Goal: Find specific page/section: Find specific page/section

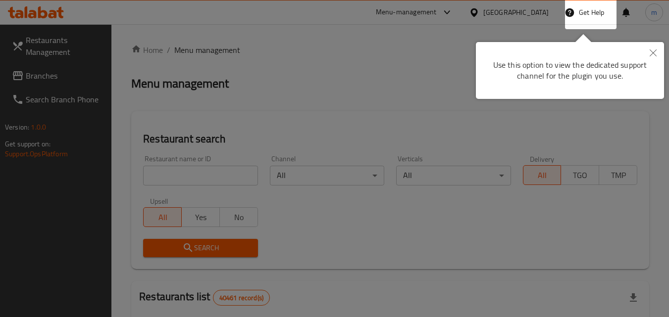
click at [315, 107] on div at bounding box center [334, 158] width 669 height 317
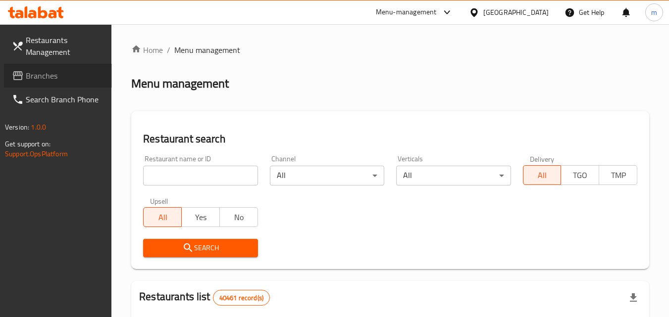
click at [54, 78] on span "Branches" at bounding box center [65, 76] width 78 height 12
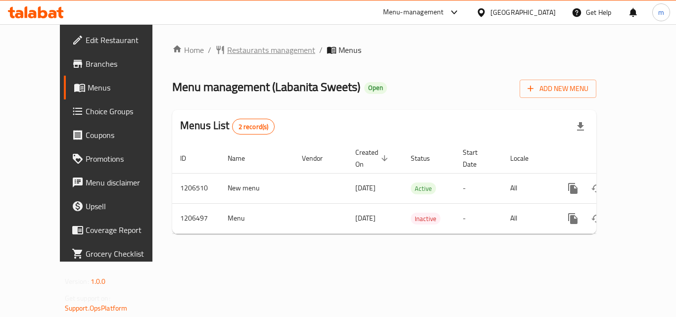
click at [240, 50] on span "Restaurants management" at bounding box center [271, 50] width 88 height 12
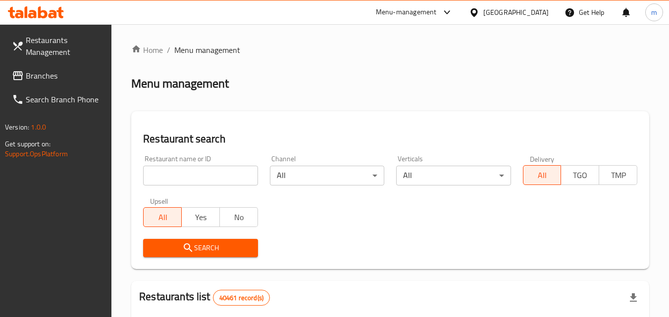
click at [187, 185] on input "search" at bounding box center [200, 176] width 114 height 20
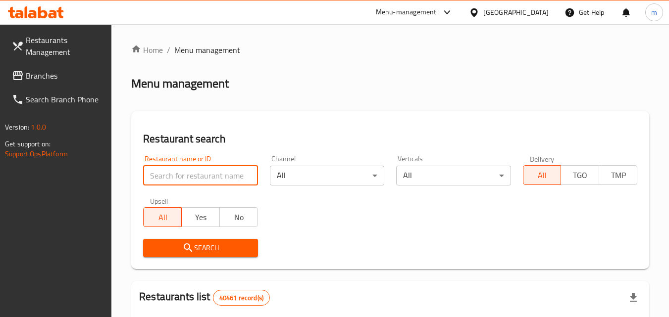
paste input "670409"
type input "670409"
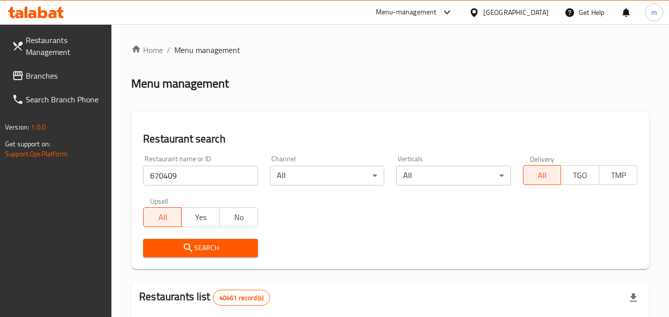
click at [183, 242] on span "Search" at bounding box center [200, 248] width 99 height 12
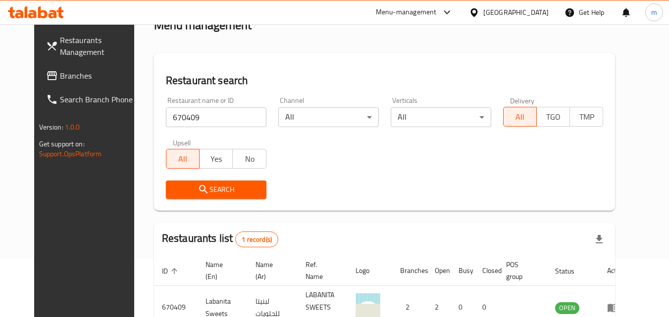
scroll to position [17, 0]
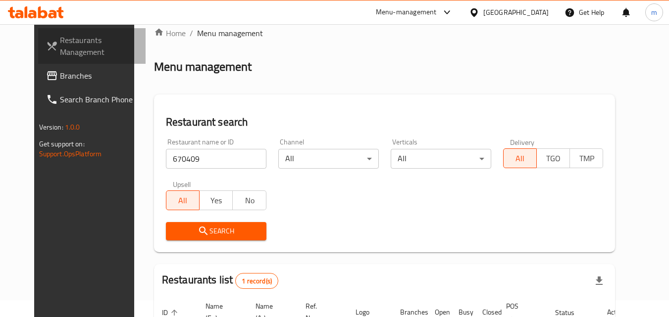
click at [60, 58] on span "Restaurants Management" at bounding box center [99, 46] width 78 height 24
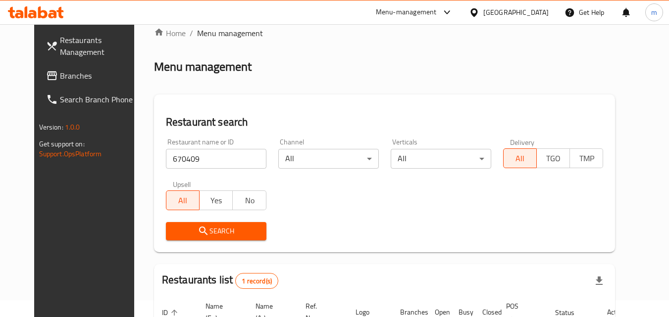
click at [60, 70] on span "Branches" at bounding box center [99, 76] width 78 height 12
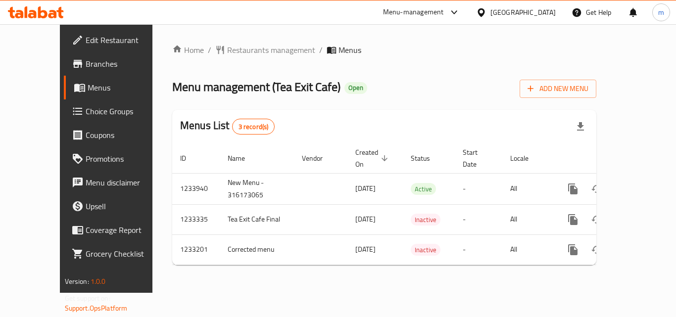
click at [531, 14] on div "[GEOGRAPHIC_DATA]" at bounding box center [523, 12] width 65 height 11
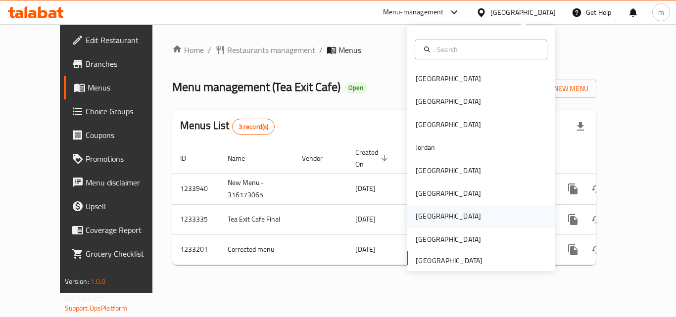
click at [419, 213] on div "Qatar" at bounding box center [448, 216] width 65 height 11
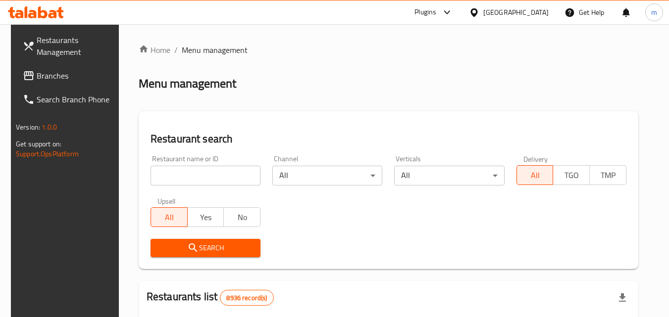
click at [52, 72] on span "Branches" at bounding box center [76, 76] width 78 height 12
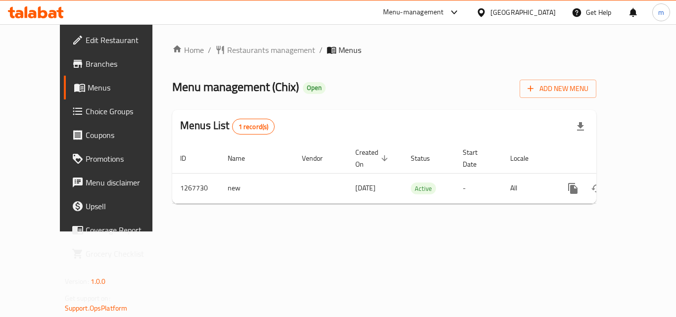
click at [555, 17] on div "[GEOGRAPHIC_DATA]" at bounding box center [523, 12] width 65 height 11
click at [227, 52] on span "Restaurants management" at bounding box center [271, 50] width 88 height 12
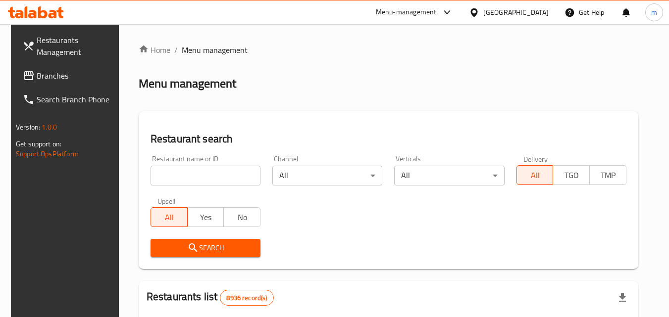
click at [37, 87] on link "Branches" at bounding box center [69, 76] width 108 height 24
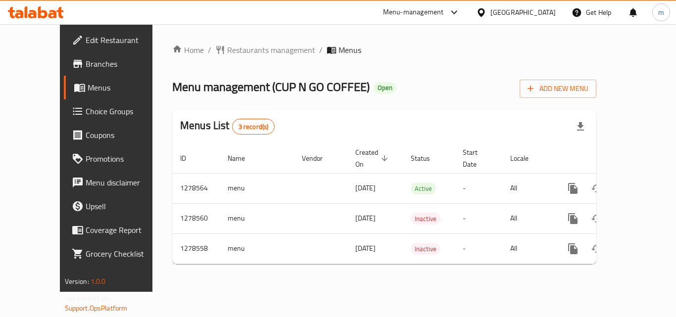
click at [487, 10] on icon at bounding box center [481, 12] width 10 height 10
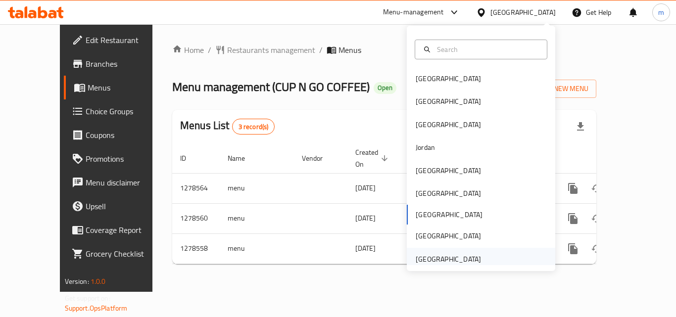
click at [434, 258] on div "[GEOGRAPHIC_DATA]" at bounding box center [448, 259] width 65 height 11
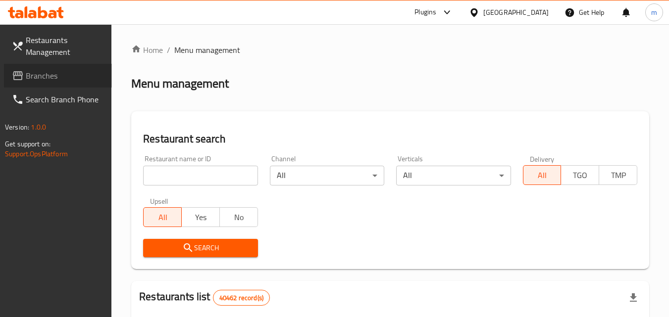
click at [37, 72] on span "Branches" at bounding box center [65, 76] width 78 height 12
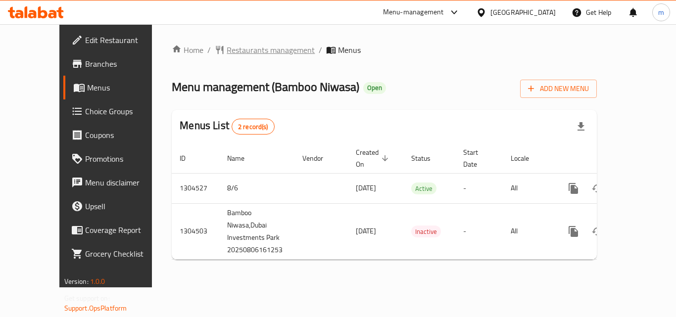
click at [240, 53] on span "Restaurants management" at bounding box center [271, 50] width 88 height 12
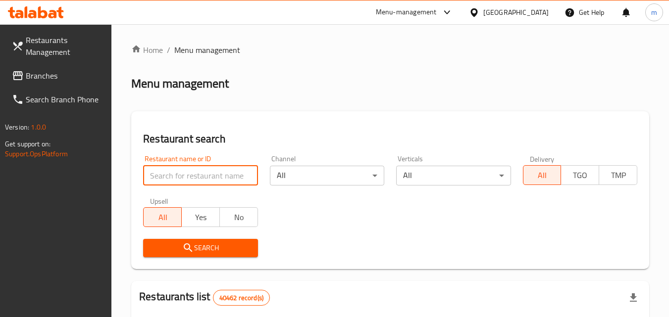
click at [220, 175] on input "search" at bounding box center [200, 176] width 114 height 20
paste input "695387"
type input "695387"
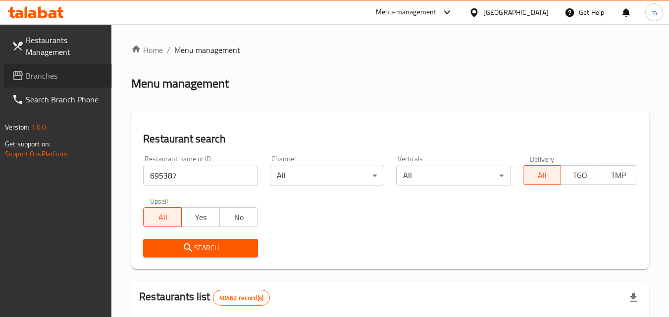
click at [46, 68] on link "Branches" at bounding box center [58, 76] width 108 height 24
